Goal: Complete application form

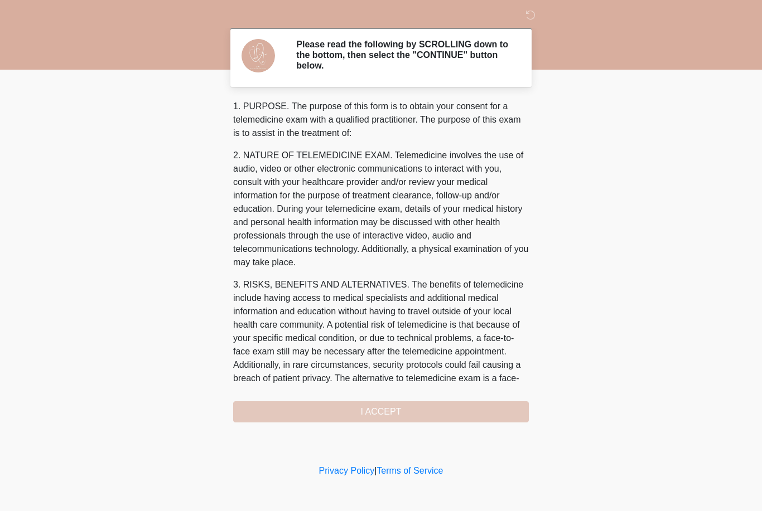
click at [399, 416] on div "1. PURPOSE. The purpose of this form is to obtain your consent for a telemedici…" at bounding box center [380, 261] width 295 height 323
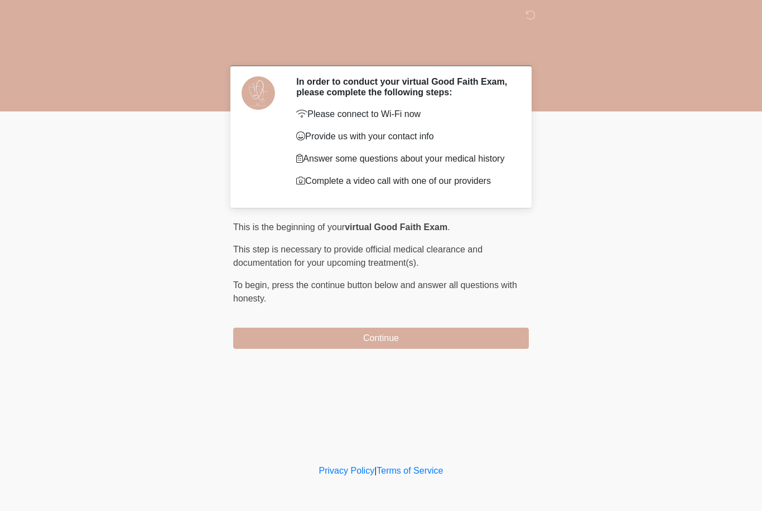
click at [425, 343] on button "Continue" at bounding box center [380, 338] width 295 height 21
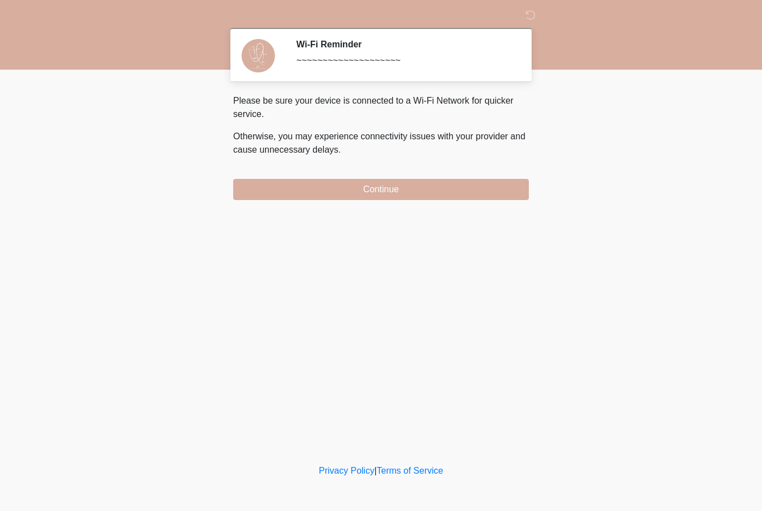
click at [454, 182] on button "Continue" at bounding box center [380, 189] width 295 height 21
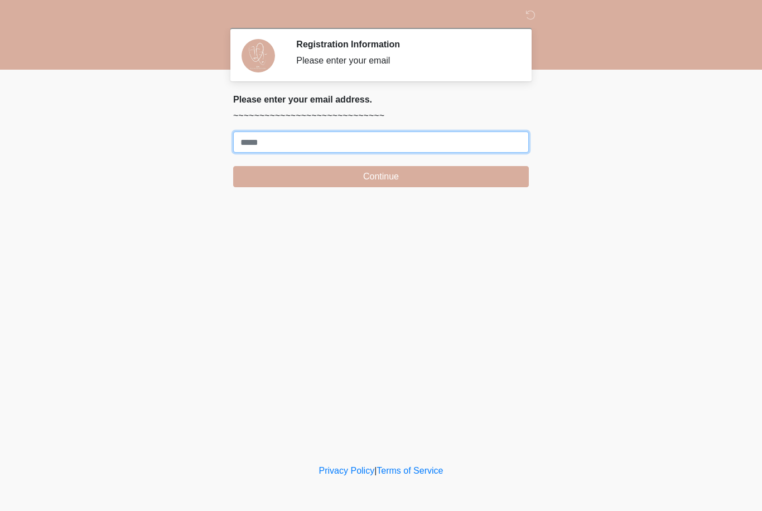
click at [319, 142] on input "Where should we email your treatment plan?" at bounding box center [380, 142] width 295 height 21
click at [381, 177] on button "Continue" at bounding box center [380, 176] width 295 height 21
type input "**********"
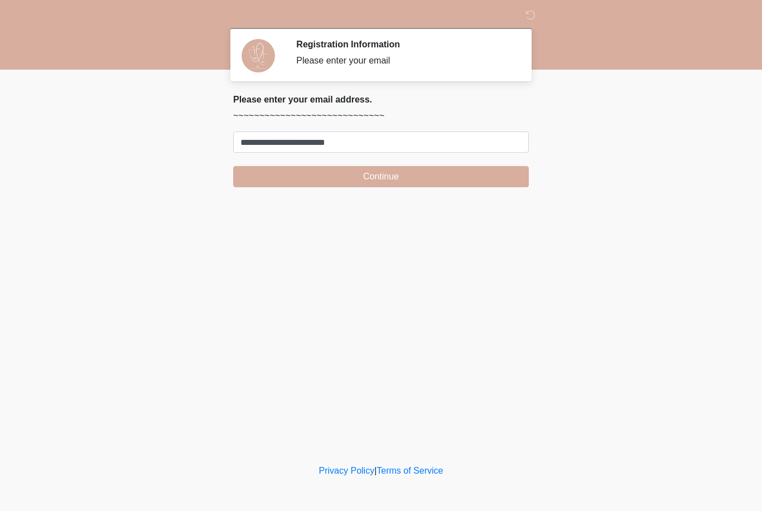
click at [427, 183] on button "Continue" at bounding box center [380, 176] width 295 height 21
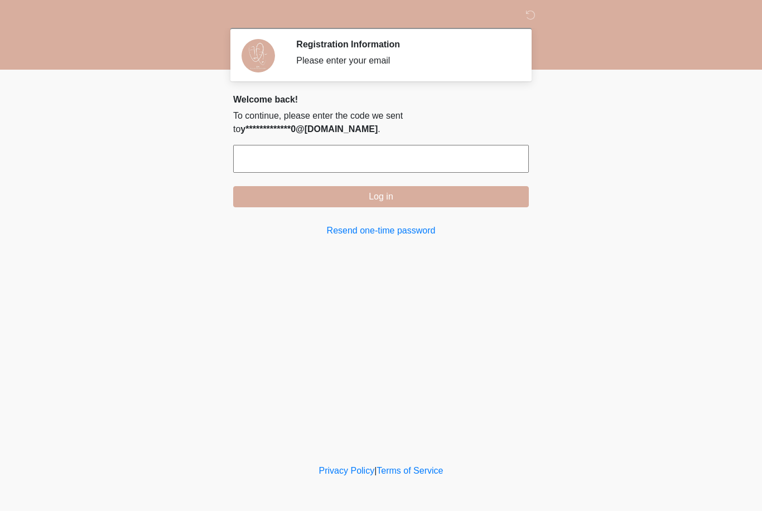
click at [401, 161] on input "text" at bounding box center [380, 159] width 295 height 28
type input "******"
click at [418, 197] on button "Log in" at bounding box center [380, 196] width 295 height 21
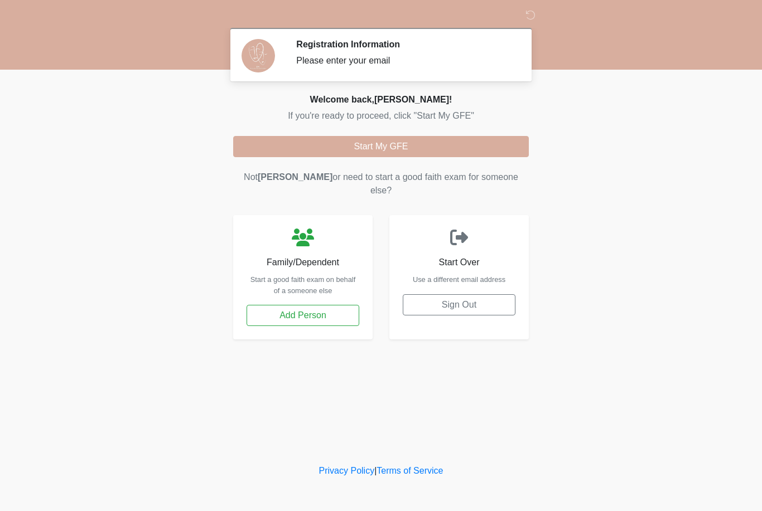
click at [507, 133] on div "Welcome back, [PERSON_NAME] ! If you're ready to proceed, click "Start My GFE" …" at bounding box center [380, 216] width 295 height 245
click at [514, 143] on button "Start My GFE" at bounding box center [380, 146] width 295 height 21
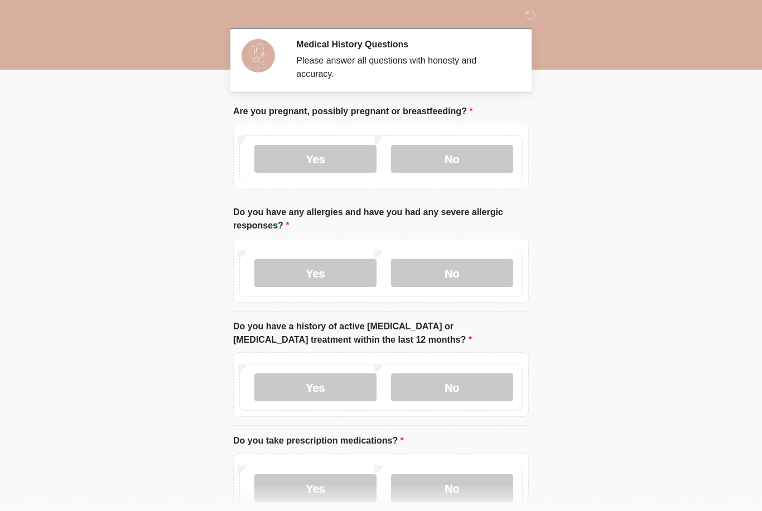
click at [447, 160] on label "No" at bounding box center [452, 159] width 122 height 28
click at [474, 275] on label "No" at bounding box center [452, 273] width 122 height 28
click at [468, 385] on label "No" at bounding box center [452, 388] width 122 height 28
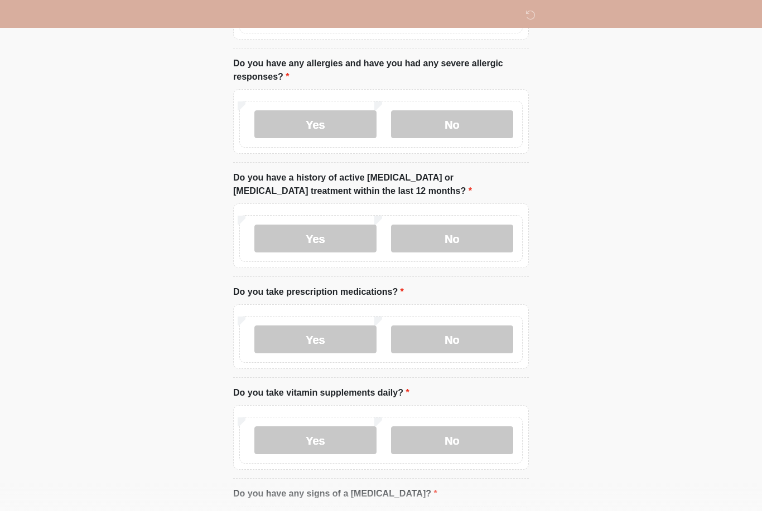
scroll to position [152, 0]
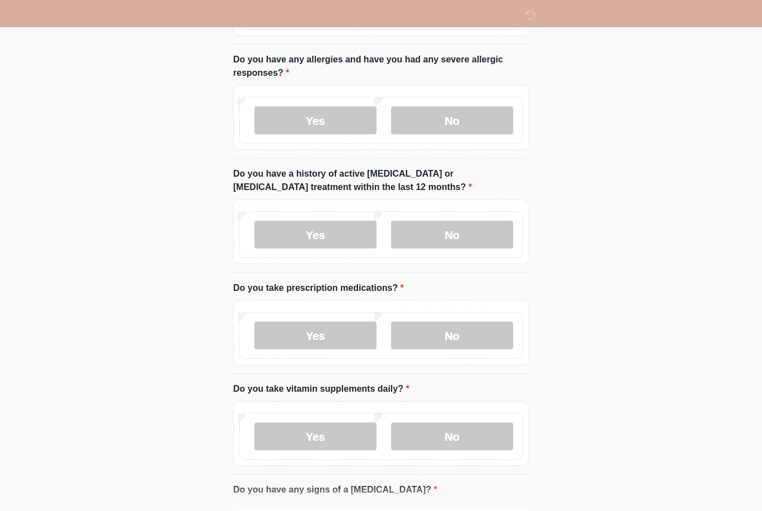
click at [466, 336] on label "No" at bounding box center [452, 336] width 122 height 28
click at [468, 432] on label "No" at bounding box center [452, 437] width 122 height 28
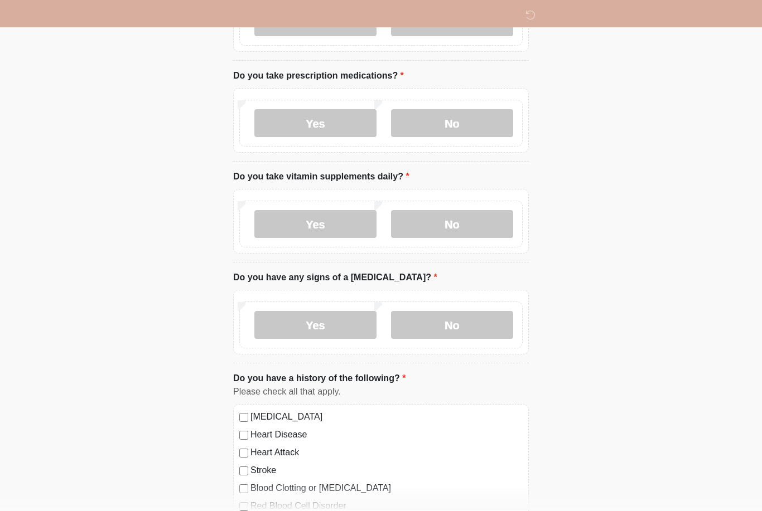
scroll to position [368, 0]
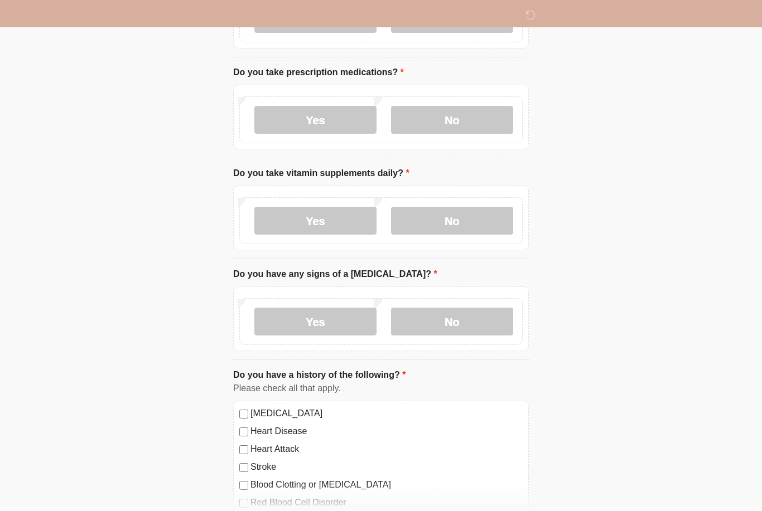
click at [468, 321] on label "No" at bounding box center [452, 322] width 122 height 28
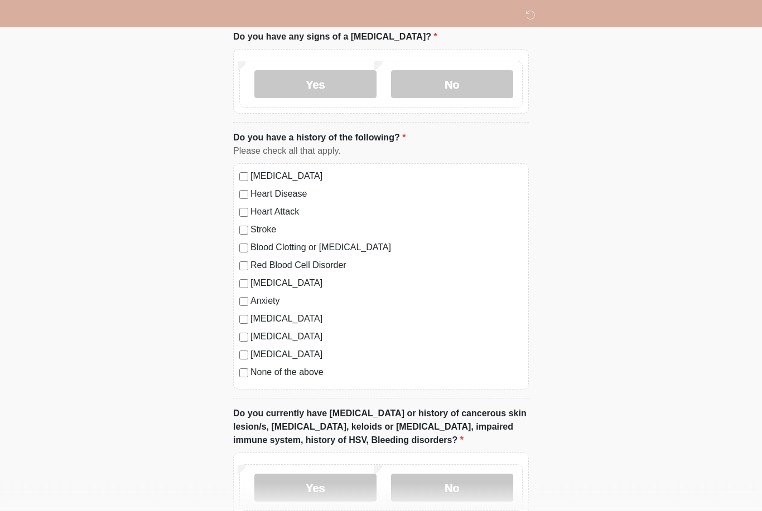
scroll to position [606, 0]
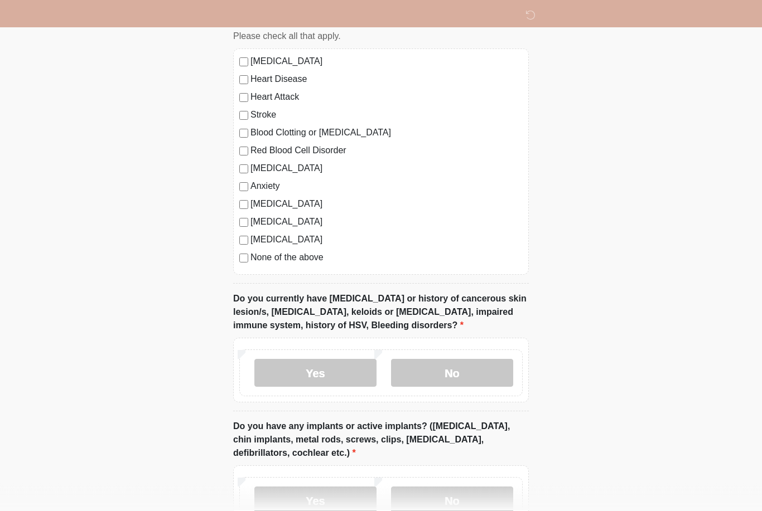
click at [478, 377] on label "No" at bounding box center [452, 374] width 122 height 28
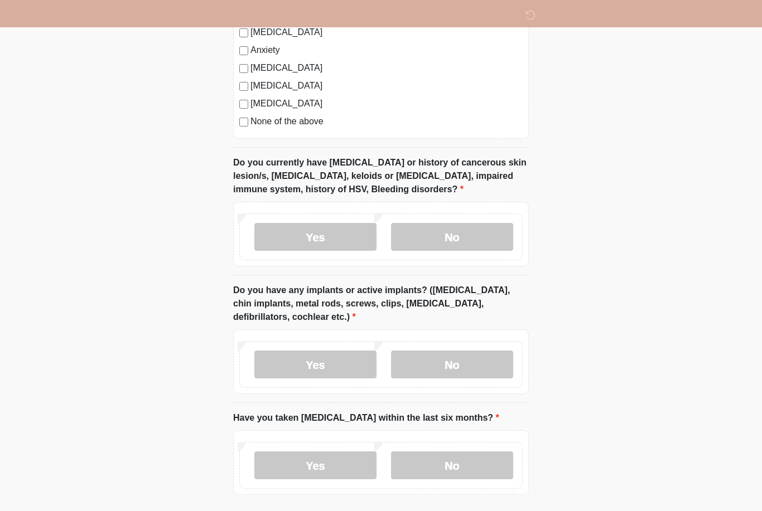
click at [476, 365] on label "No" at bounding box center [452, 365] width 122 height 28
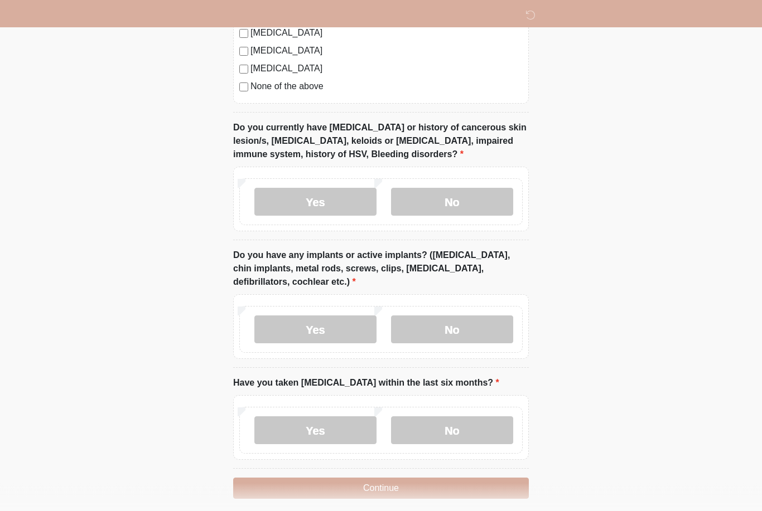
scroll to position [902, 0]
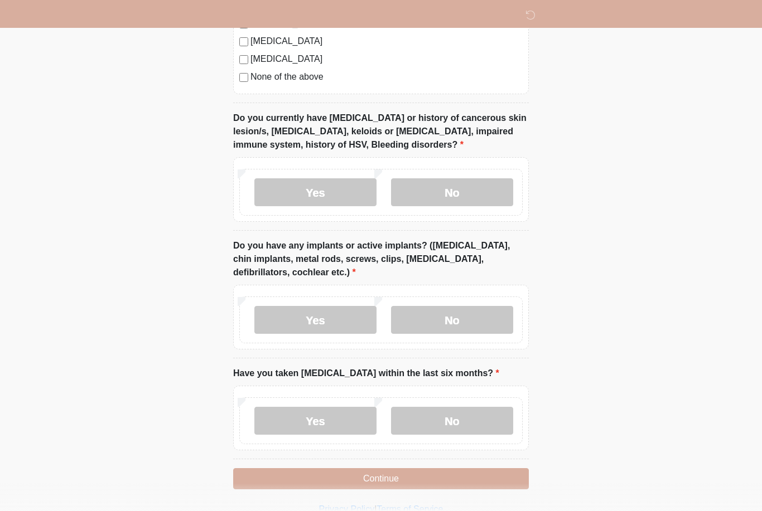
click at [467, 416] on label "No" at bounding box center [452, 421] width 122 height 28
click at [480, 479] on button "Continue" at bounding box center [380, 478] width 295 height 21
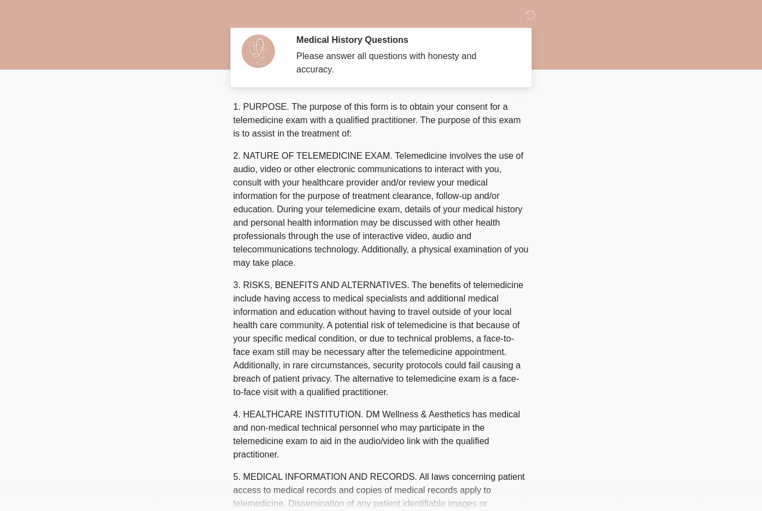
scroll to position [0, 0]
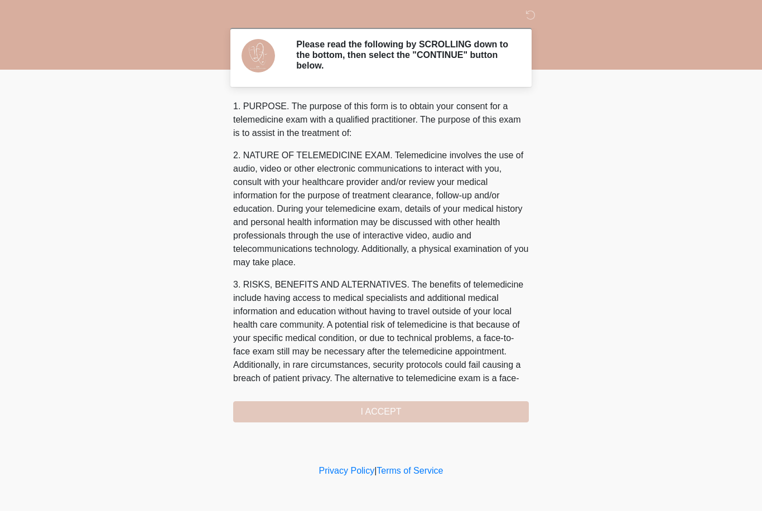
click at [464, 411] on div "1. PURPOSE. The purpose of this form is to obtain your consent for a telemedici…" at bounding box center [380, 261] width 295 height 323
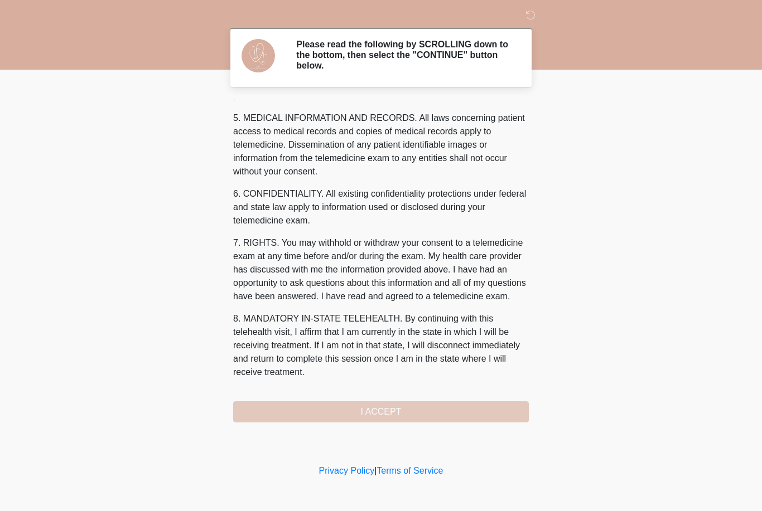
scroll to position [372, 0]
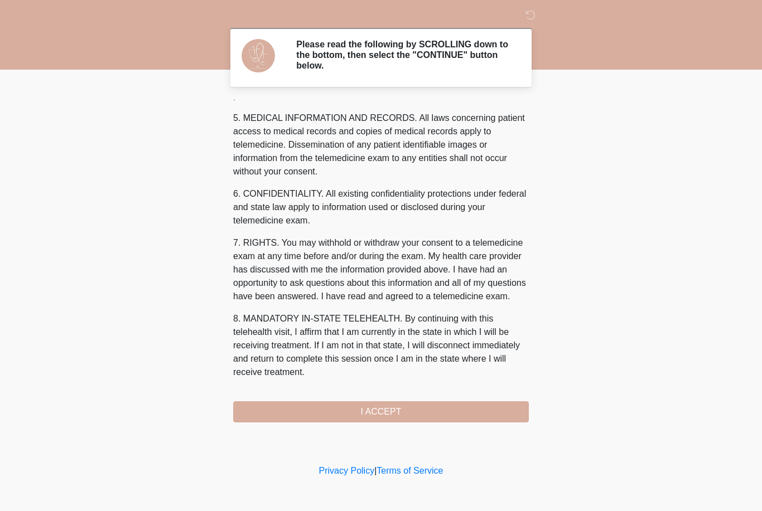
click at [374, 410] on button "I ACCEPT" at bounding box center [380, 411] width 295 height 21
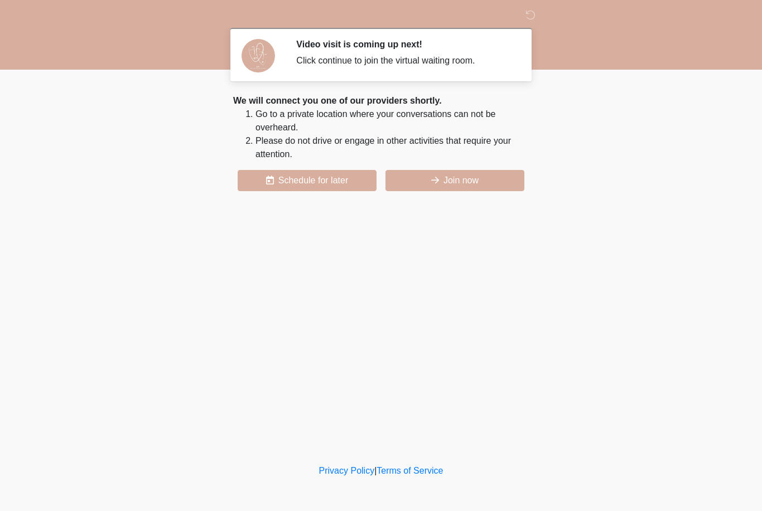
click at [502, 182] on button "Join now" at bounding box center [454, 180] width 139 height 21
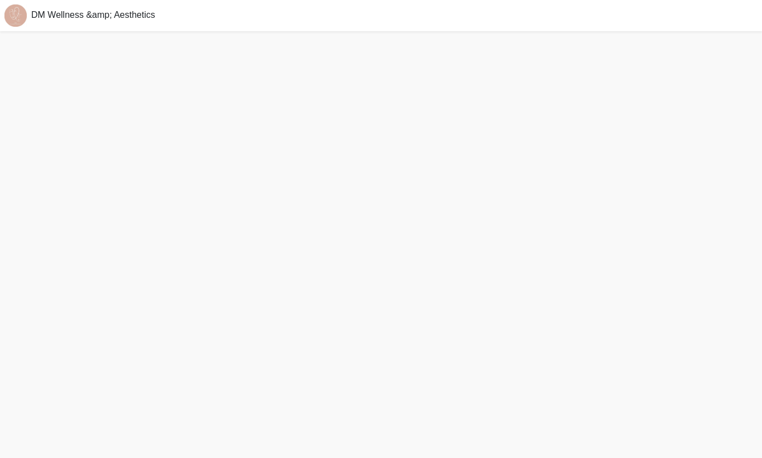
scroll to position [3, 0]
